Goal: Information Seeking & Learning: Check status

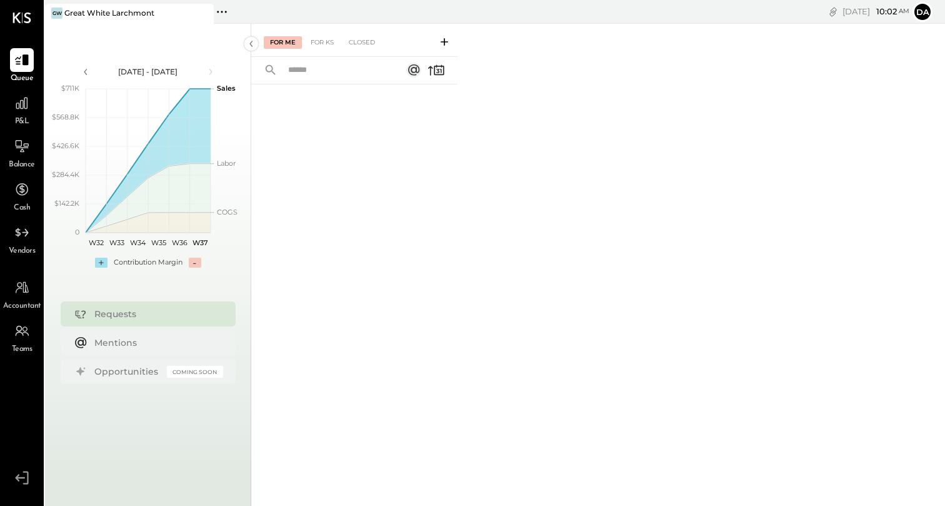
click at [15, 117] on span "P&L" at bounding box center [22, 121] width 14 height 11
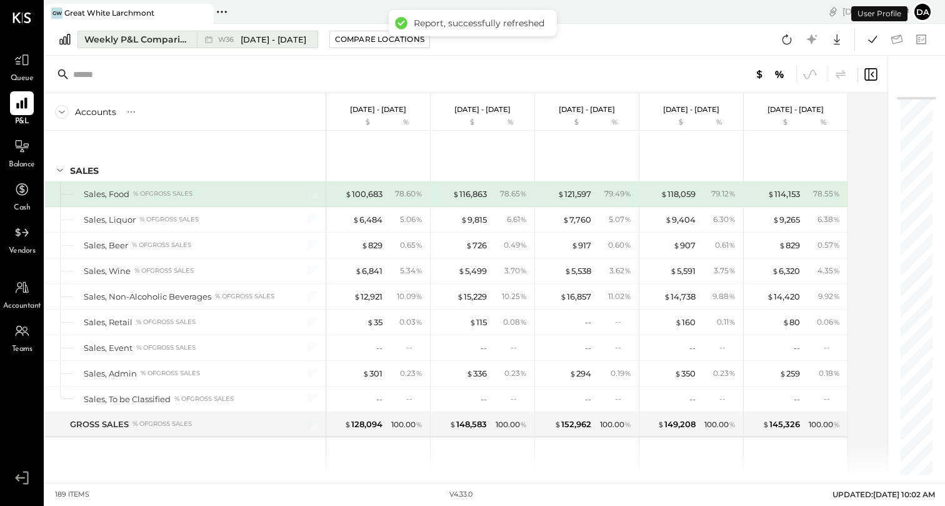
click at [151, 32] on button "Weekly P&L Comparison W36 [DATE] - [DATE]" at bounding box center [197, 39] width 241 height 17
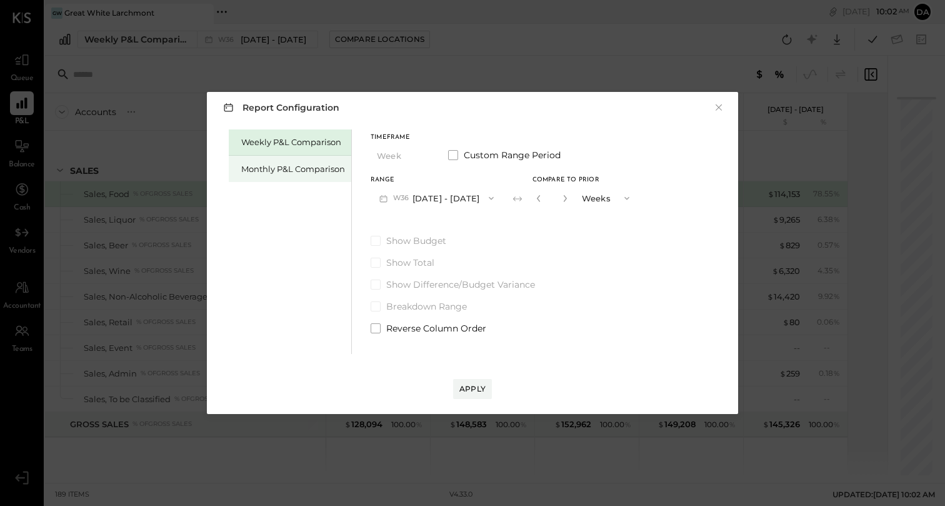
click at [286, 164] on div "Monthly P&L Comparison" at bounding box center [293, 169] width 104 height 12
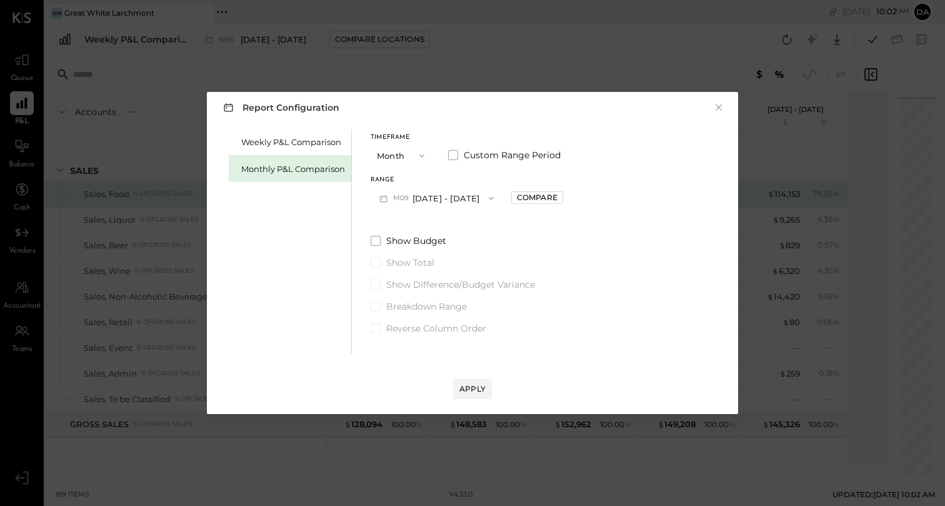
click at [422, 156] on icon "button" at bounding box center [422, 156] width 10 height 10
click at [458, 121] on div "Report Configuration × Weekly P&L Comparison Monthly P&L Comparison Timeframe M…" at bounding box center [472, 253] width 531 height 322
click at [453, 194] on button "M09 [DATE] - [DATE]" at bounding box center [437, 197] width 132 height 23
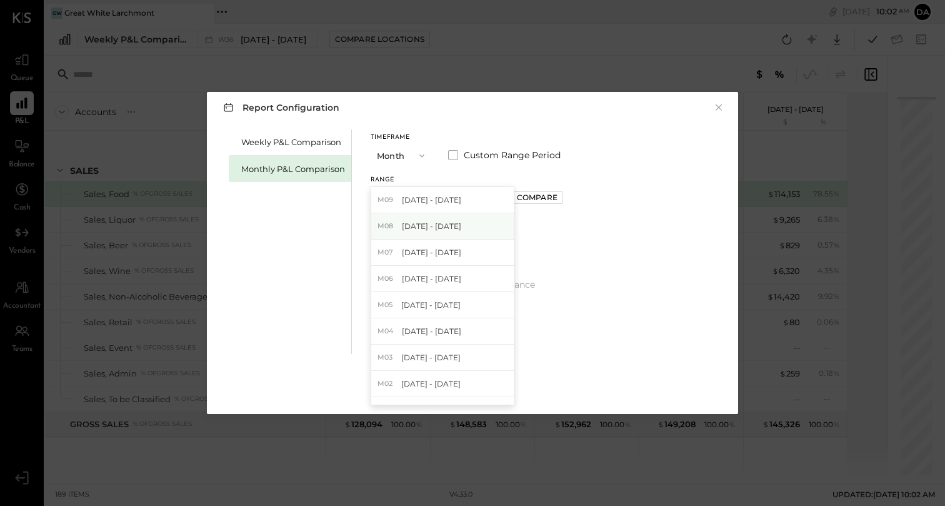
click at [446, 226] on span "[DATE] - [DATE]" at bounding box center [431, 226] width 59 height 11
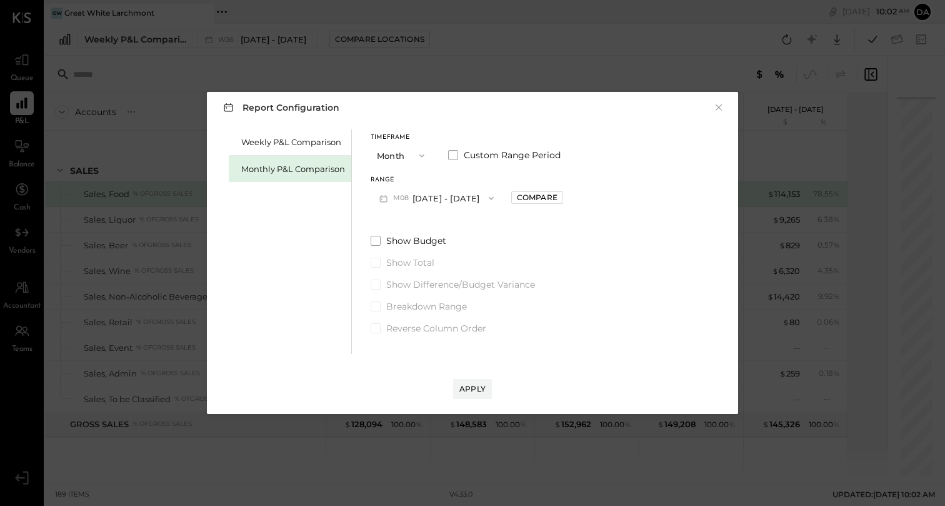
click at [475, 372] on div "Apply" at bounding box center [472, 376] width 506 height 45
click at [475, 389] on div "Apply" at bounding box center [472, 388] width 26 height 11
